Goal: Book appointment/travel/reservation

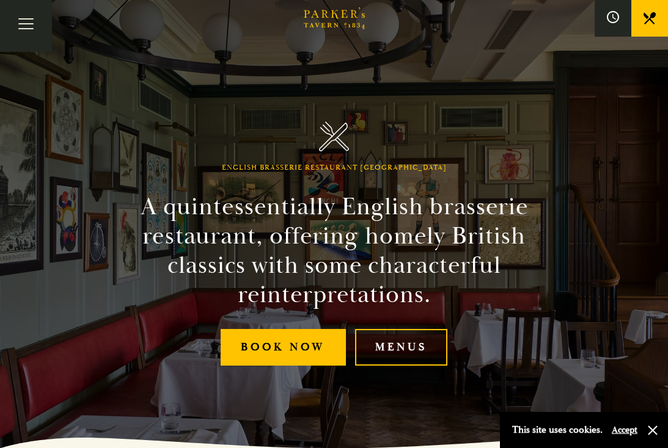
click at [24, 26] on button "Toggle navigation" at bounding box center [26, 26] width 52 height 52
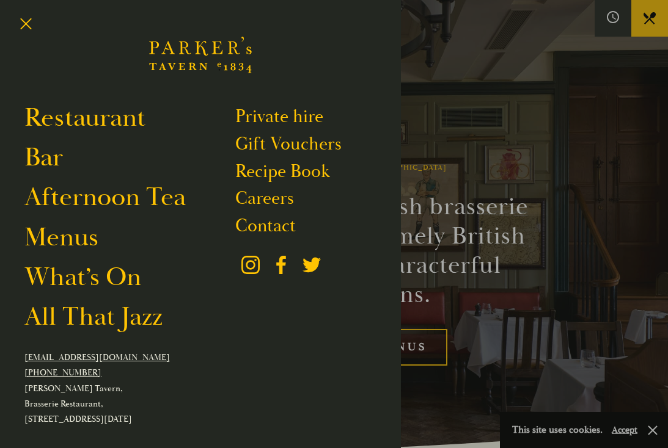
click at [125, 274] on link "What’s On" at bounding box center [82, 277] width 117 height 33
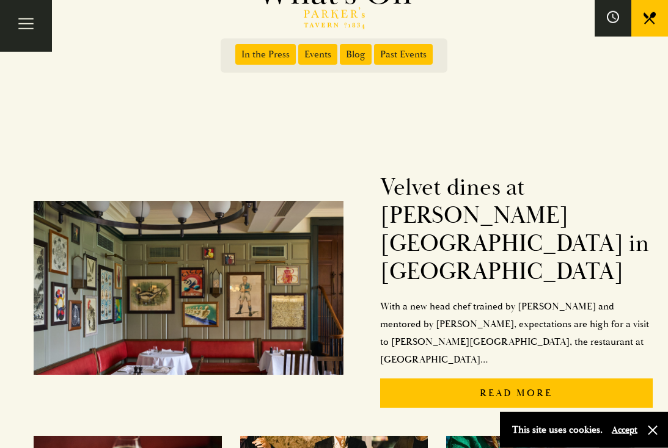
scroll to position [130, 0]
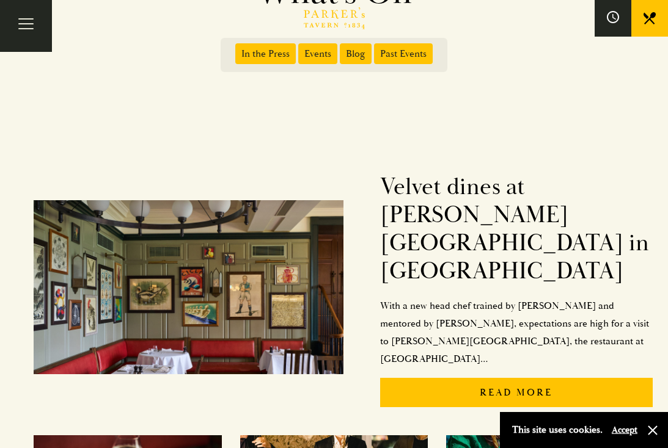
click at [652, 437] on button "button" at bounding box center [652, 430] width 12 height 12
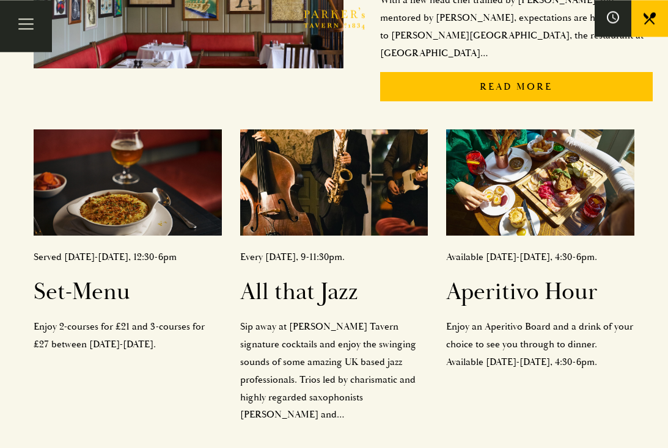
scroll to position [436, 0]
click at [330, 278] on h2 "All that Jazz" at bounding box center [334, 292] width 188 height 28
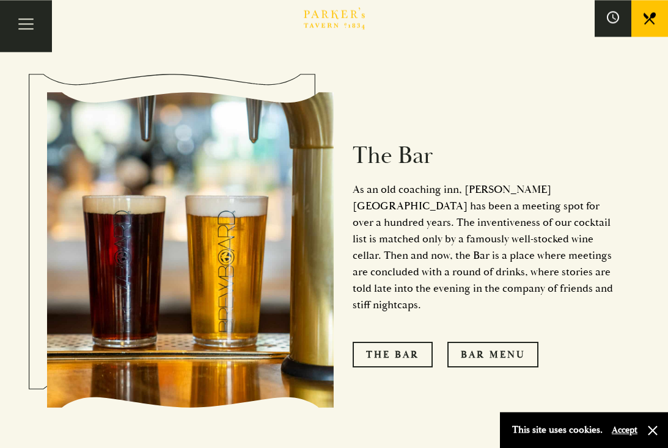
scroll to position [899, 0]
click at [395, 342] on link "The Bar" at bounding box center [392, 355] width 80 height 26
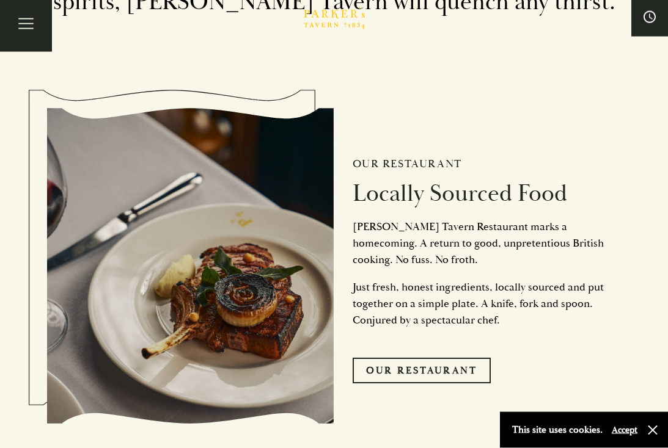
scroll to position [2522, 0]
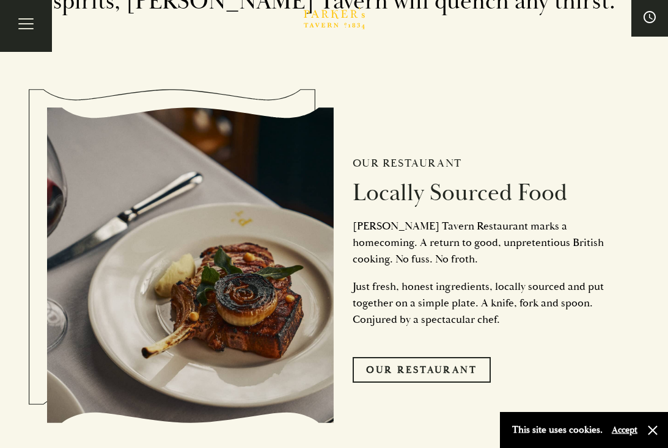
click at [435, 357] on link "Our Restaurant" at bounding box center [421, 370] width 138 height 26
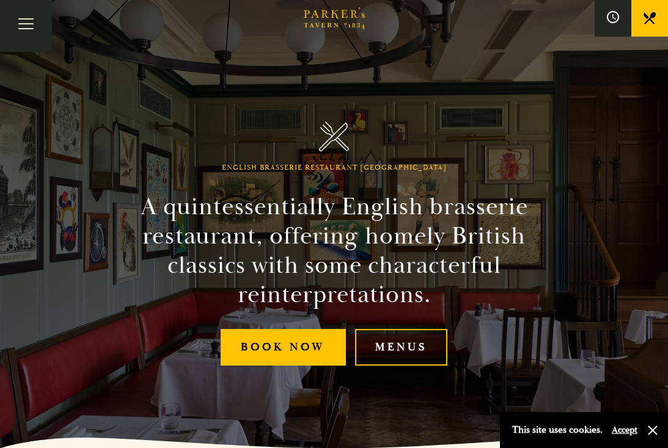
click at [387, 357] on link "Menus" at bounding box center [401, 347] width 92 height 37
click at [302, 358] on link "Book Now" at bounding box center [282, 347] width 125 height 37
